Goal: Check status: Check status

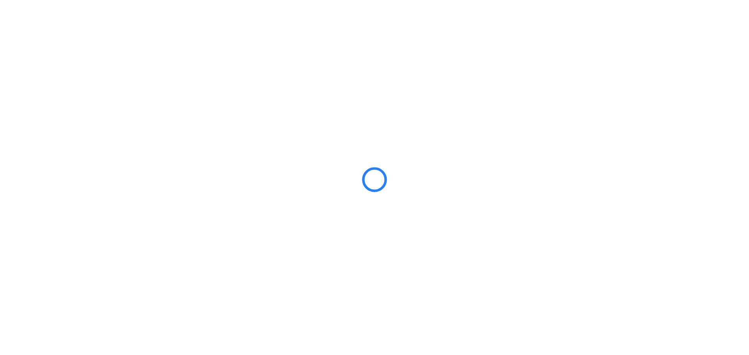
click at [202, 233] on div at bounding box center [374, 177] width 749 height 355
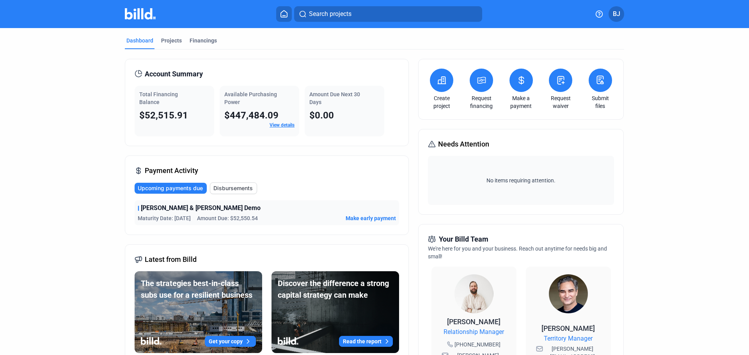
click at [239, 188] on span "Disbursements" at bounding box center [232, 188] width 39 height 8
click at [173, 192] on span "Upcoming payments due" at bounding box center [170, 188] width 65 height 8
click at [276, 126] on link "View details" at bounding box center [282, 124] width 25 height 5
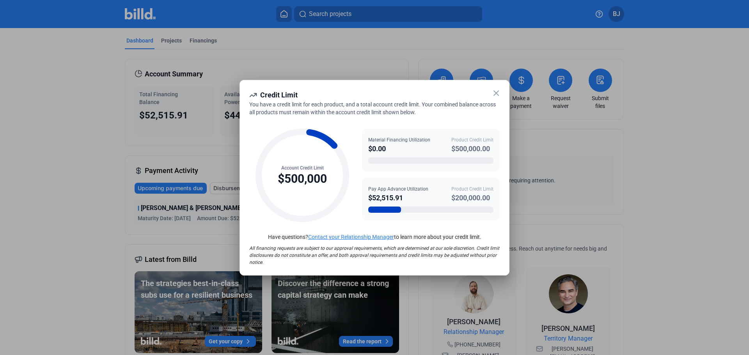
click at [495, 93] on icon at bounding box center [495, 93] width 9 height 9
